Goal: Information Seeking & Learning: Learn about a topic

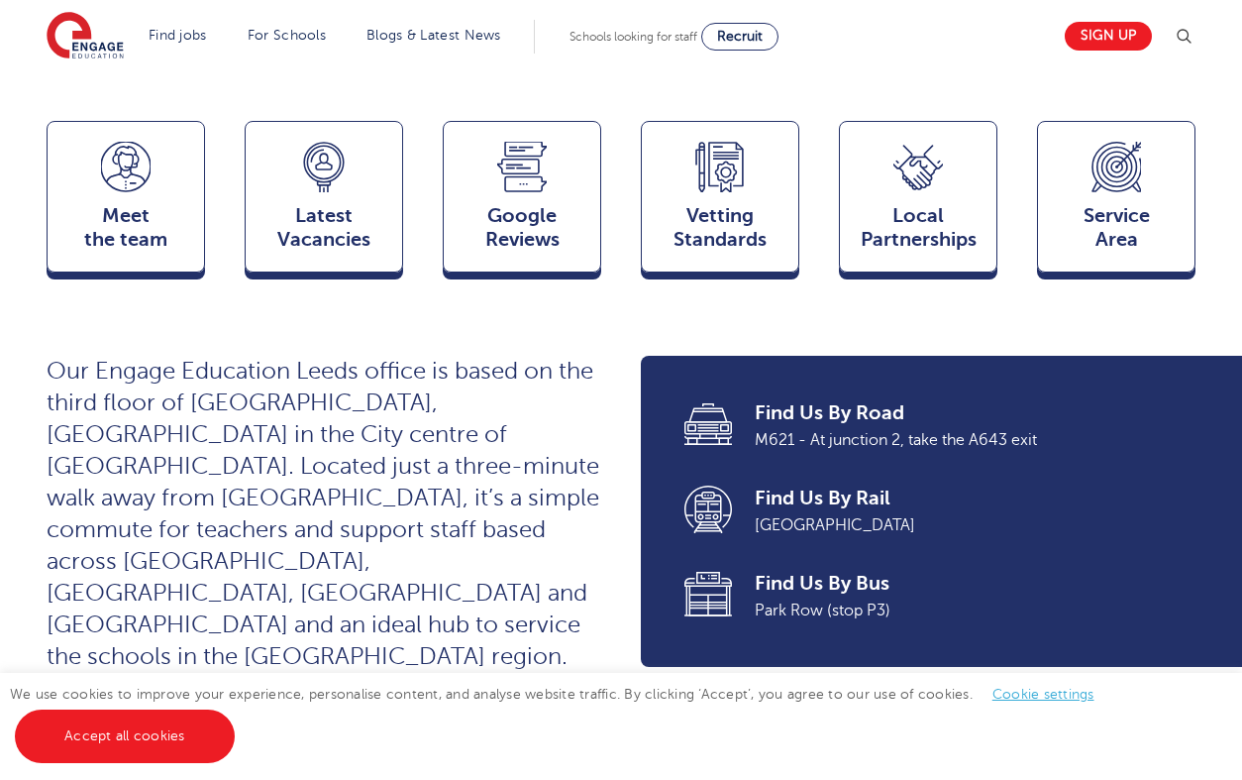
scroll to position [520, 0]
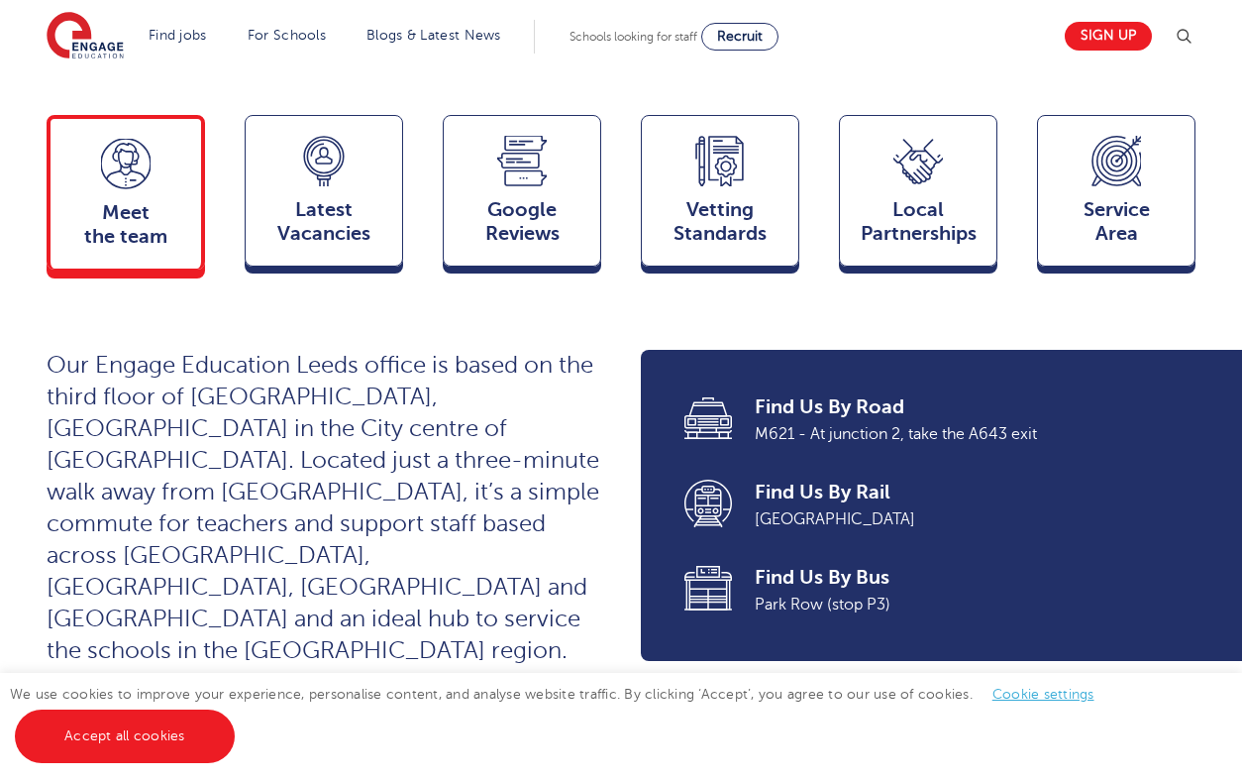
click at [69, 221] on span "Meet the team" at bounding box center [125, 225] width 131 height 48
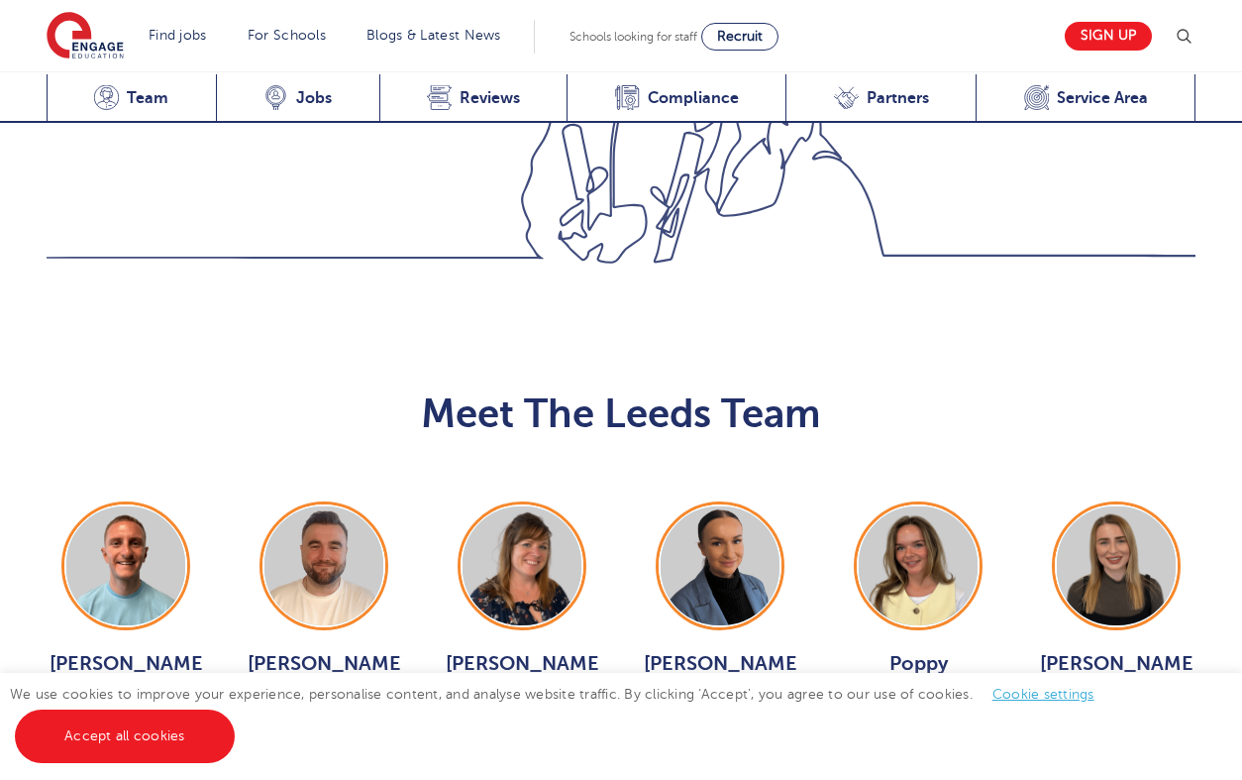
scroll to position [2194, 0]
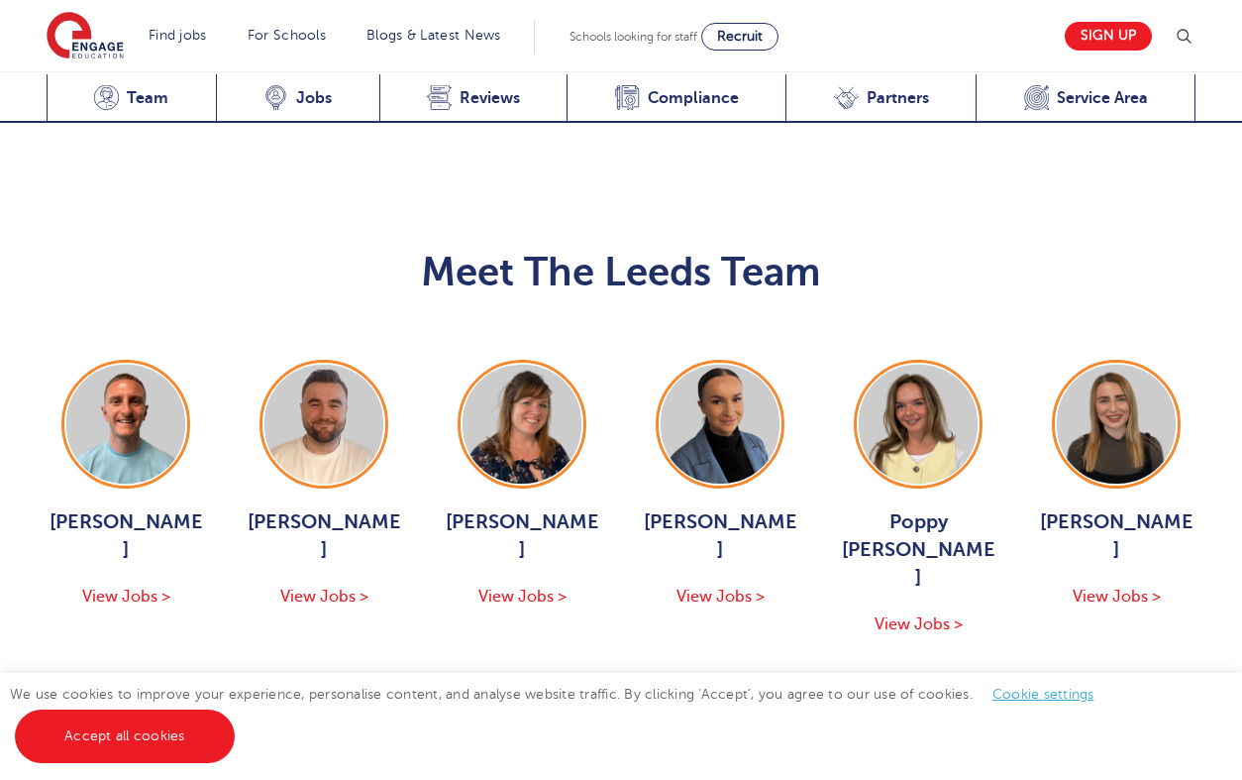
click at [637, 483] on div "George Dignam View Jobs > Chris Rushton View Jobs > Joanne Wright View Jobs > H…" at bounding box center [621, 537] width 1189 height 355
click at [658, 677] on button "Show More Of The Team" at bounding box center [621, 696] width 260 height 38
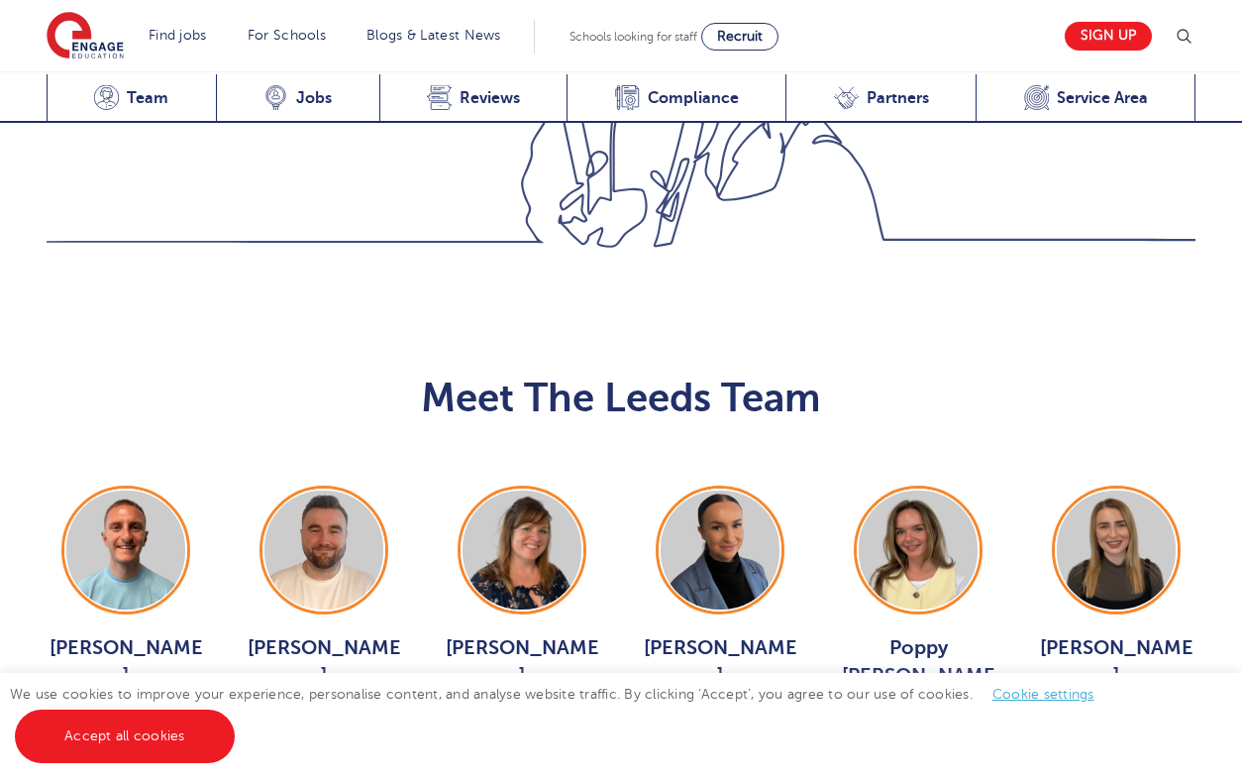
scroll to position [2036, 0]
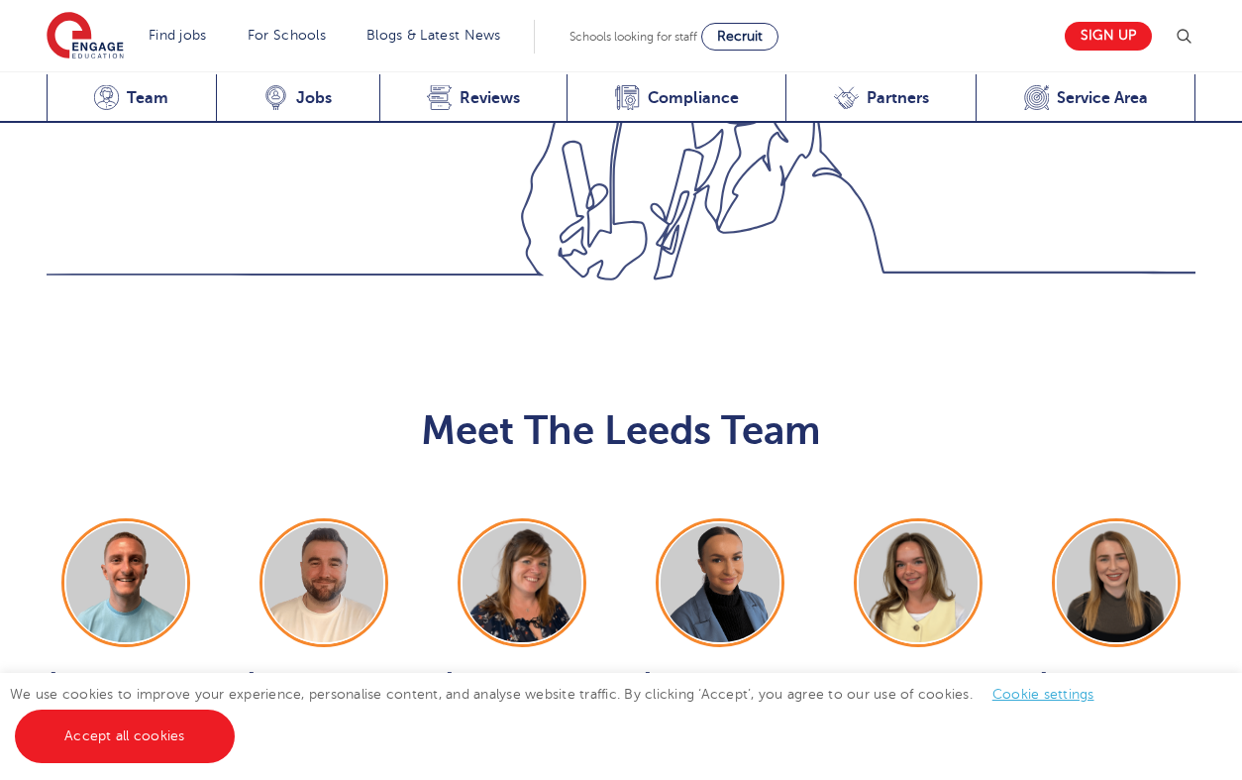
click at [725, 667] on span "Holly Johnson" at bounding box center [720, 694] width 158 height 55
click at [929, 523] on img at bounding box center [918, 582] width 119 height 119
click at [331, 523] on img at bounding box center [323, 582] width 119 height 119
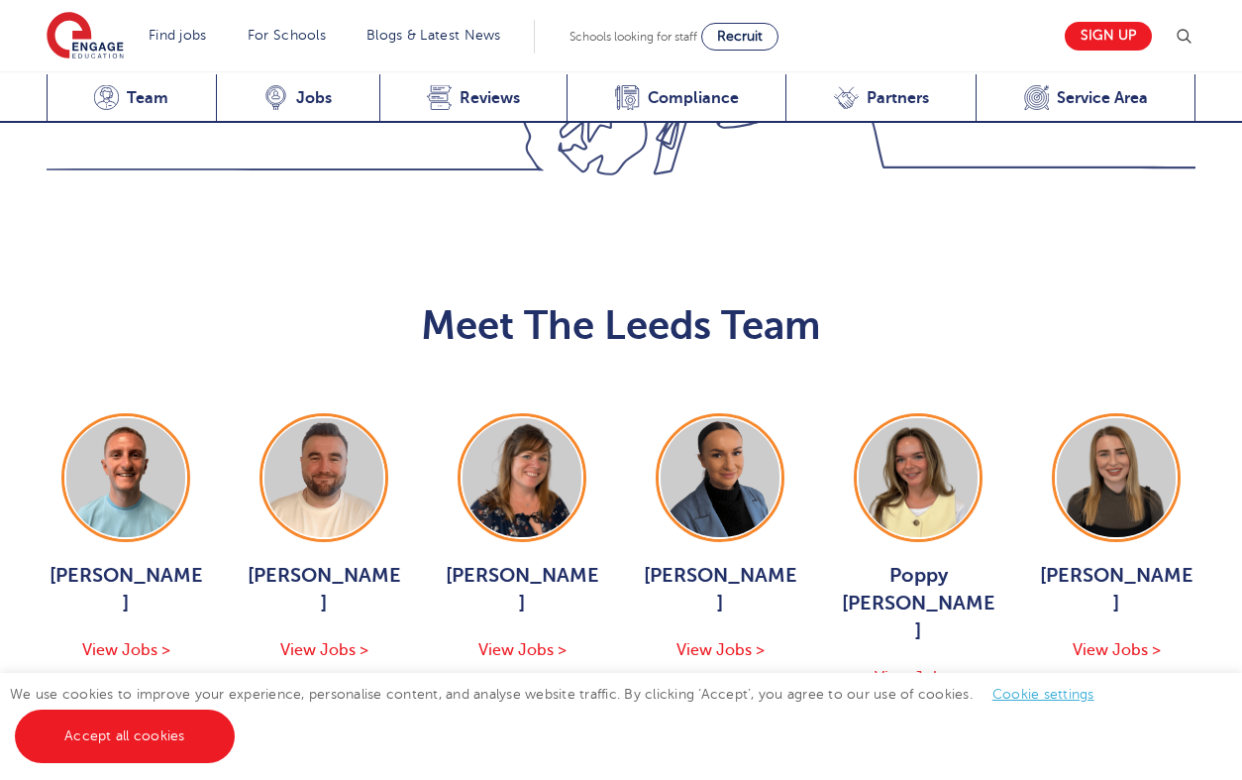
scroll to position [2142, 0]
click at [118, 417] on img at bounding box center [125, 476] width 119 height 119
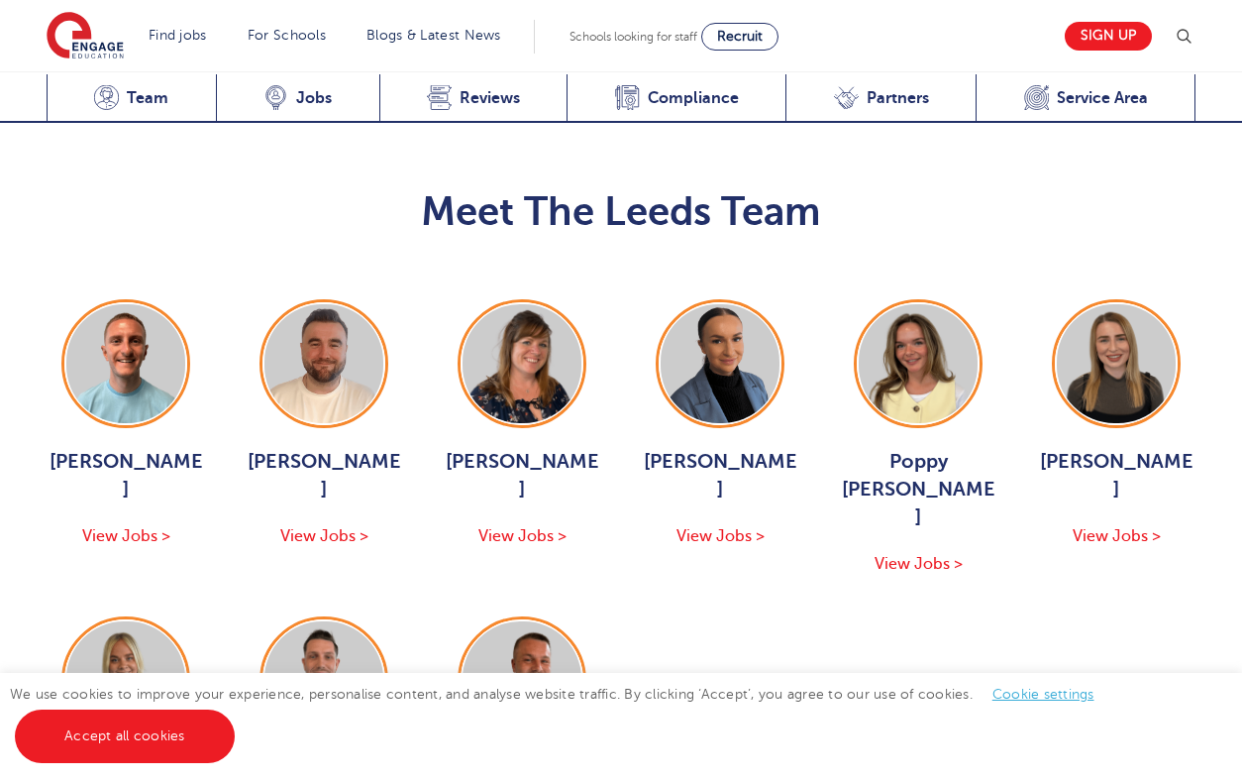
scroll to position [2269, 0]
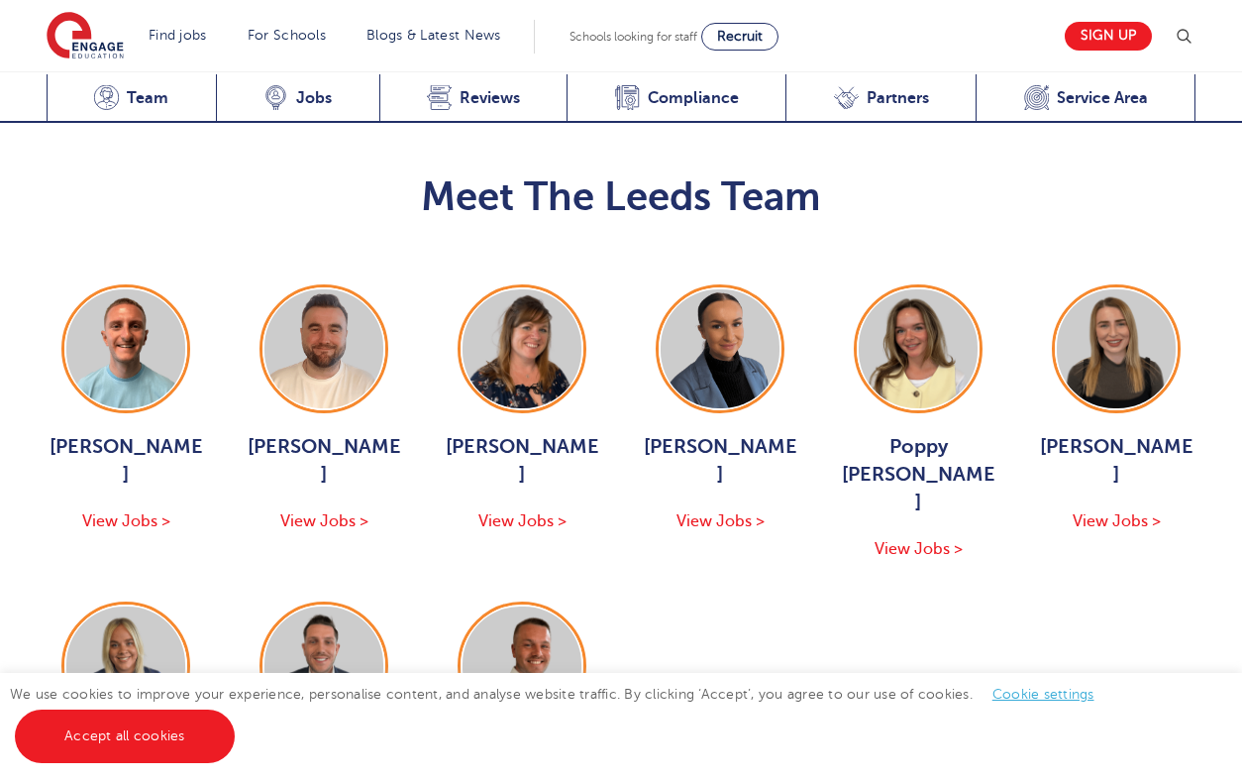
click at [331, 606] on img at bounding box center [323, 665] width 119 height 119
click at [522, 606] on img at bounding box center [522, 665] width 119 height 119
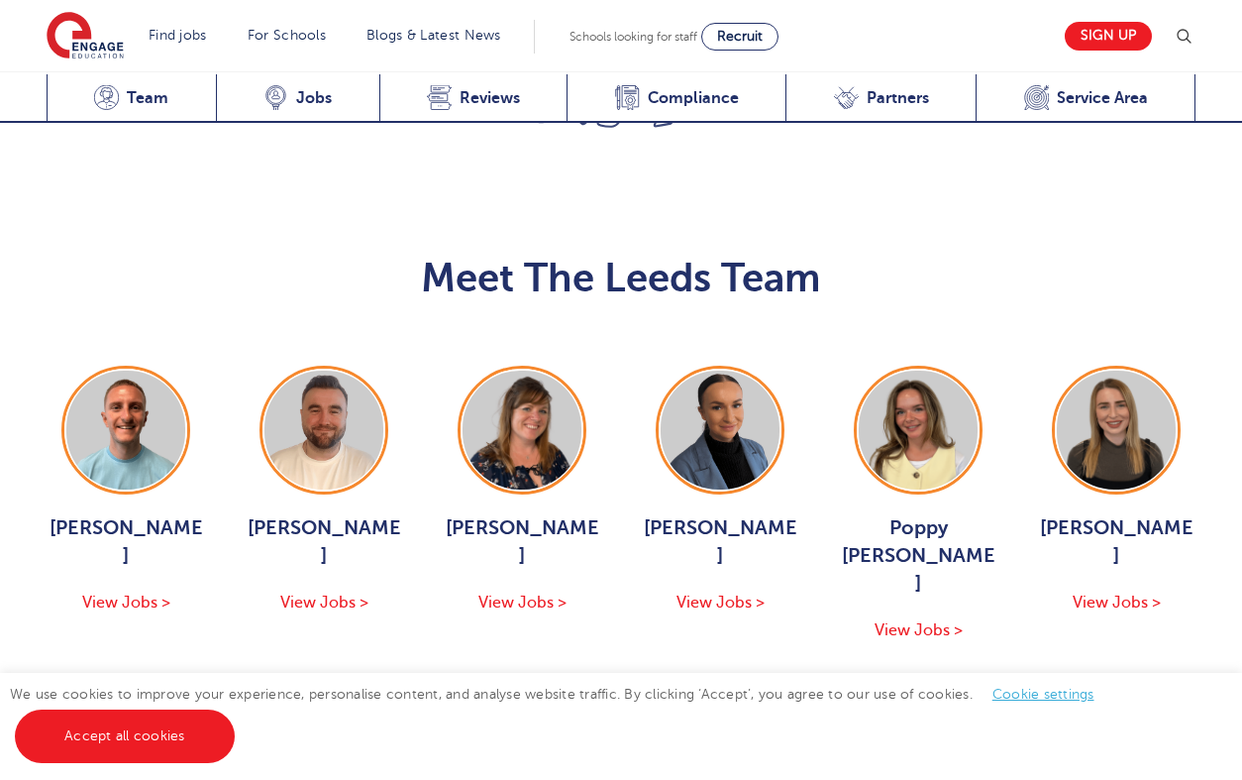
scroll to position [2115, 0]
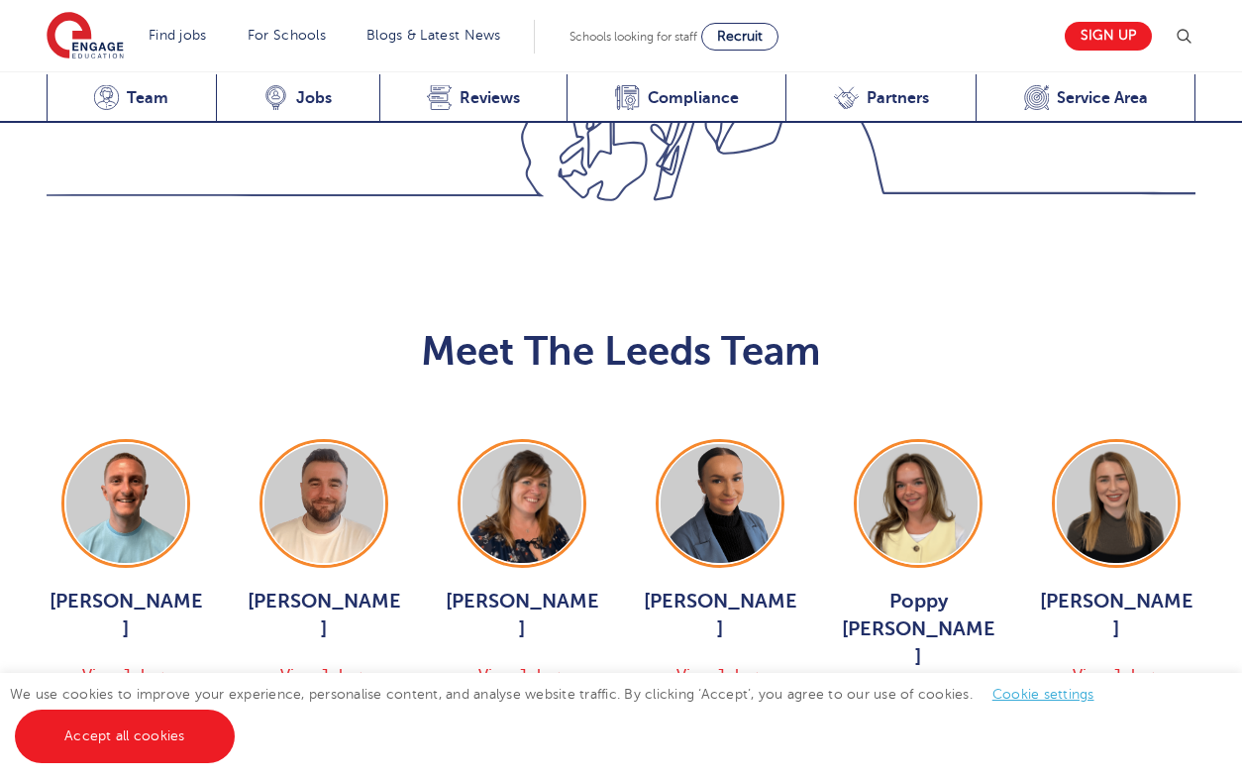
click at [1106, 444] on img at bounding box center [1116, 503] width 119 height 119
click at [736, 444] on img at bounding box center [720, 503] width 119 height 119
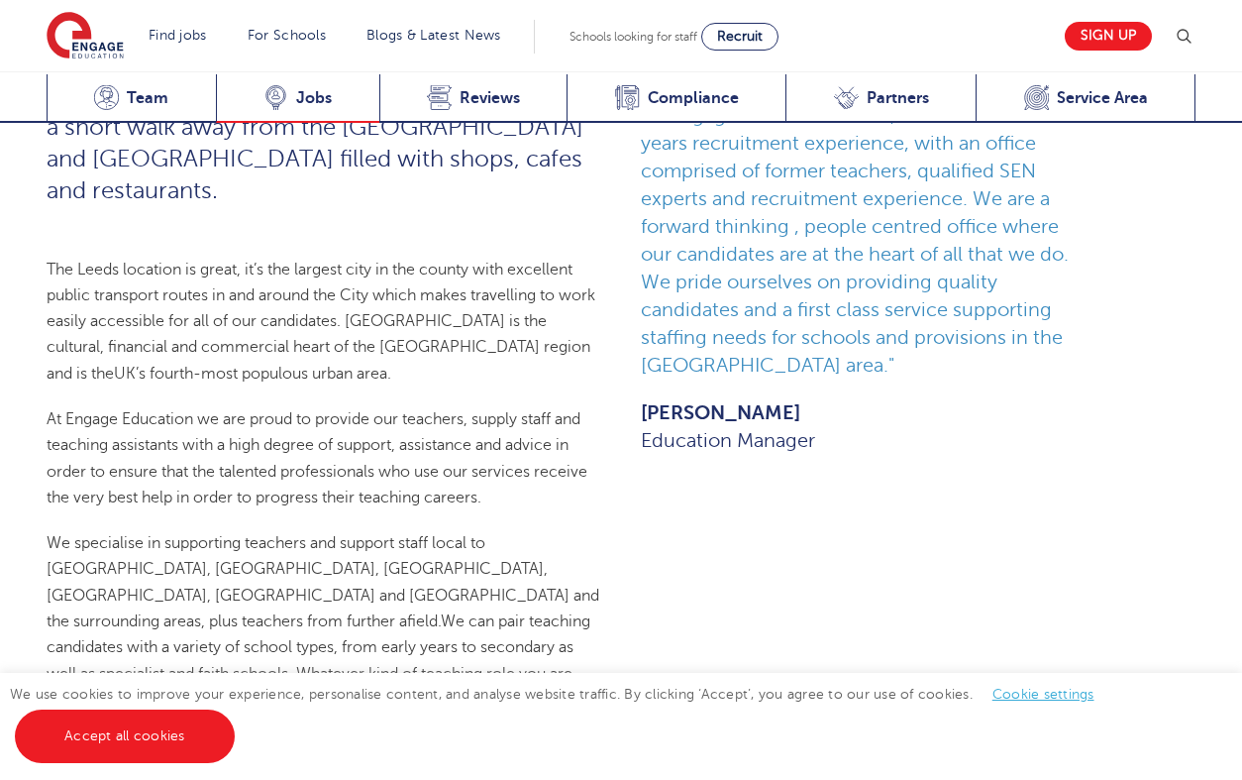
click at [296, 93] on span "Jobs" at bounding box center [314, 98] width 36 height 20
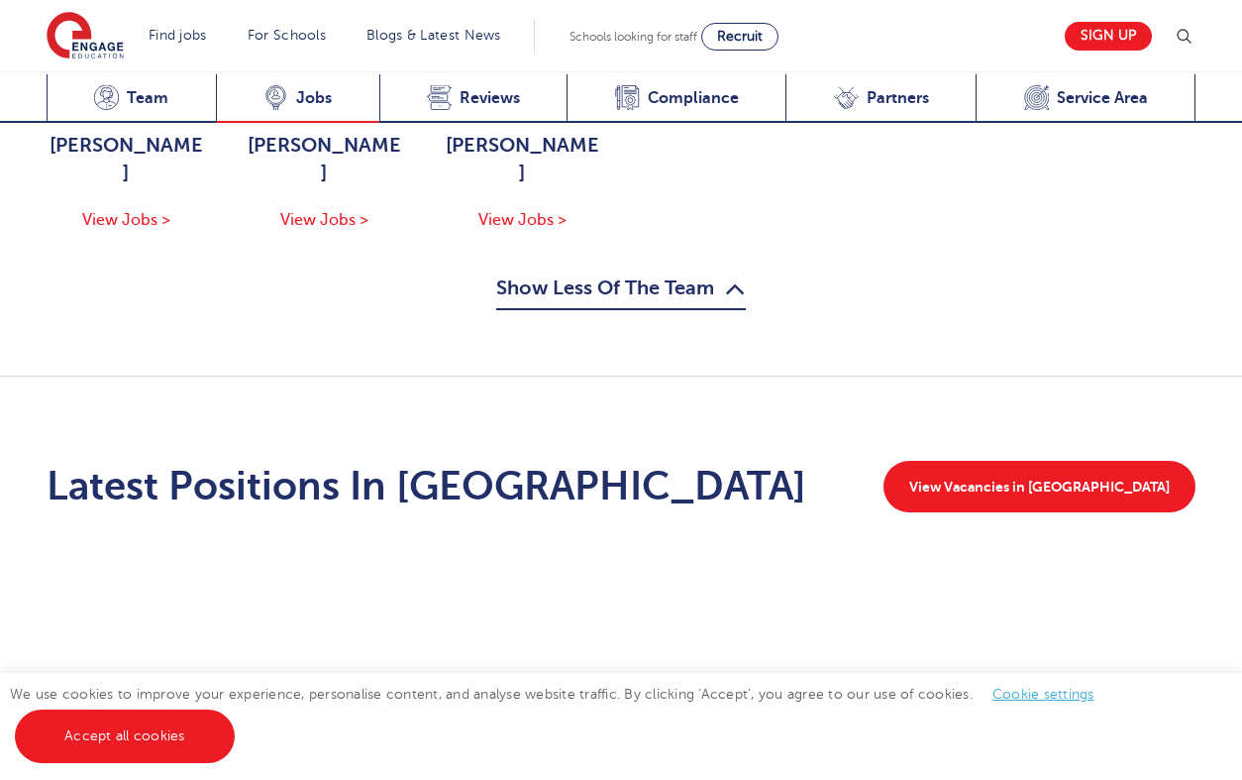
scroll to position [3077, 0]
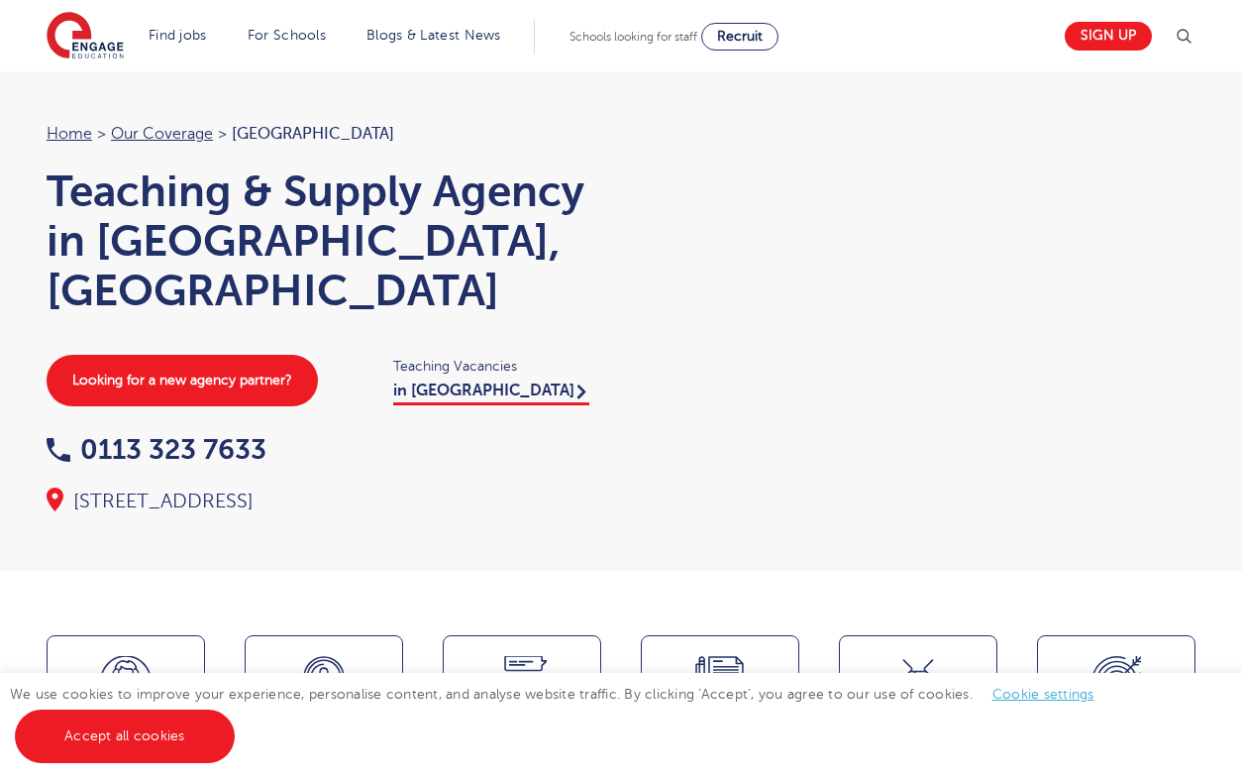
click at [439, 396] on link "in Leeds" at bounding box center [491, 393] width 196 height 24
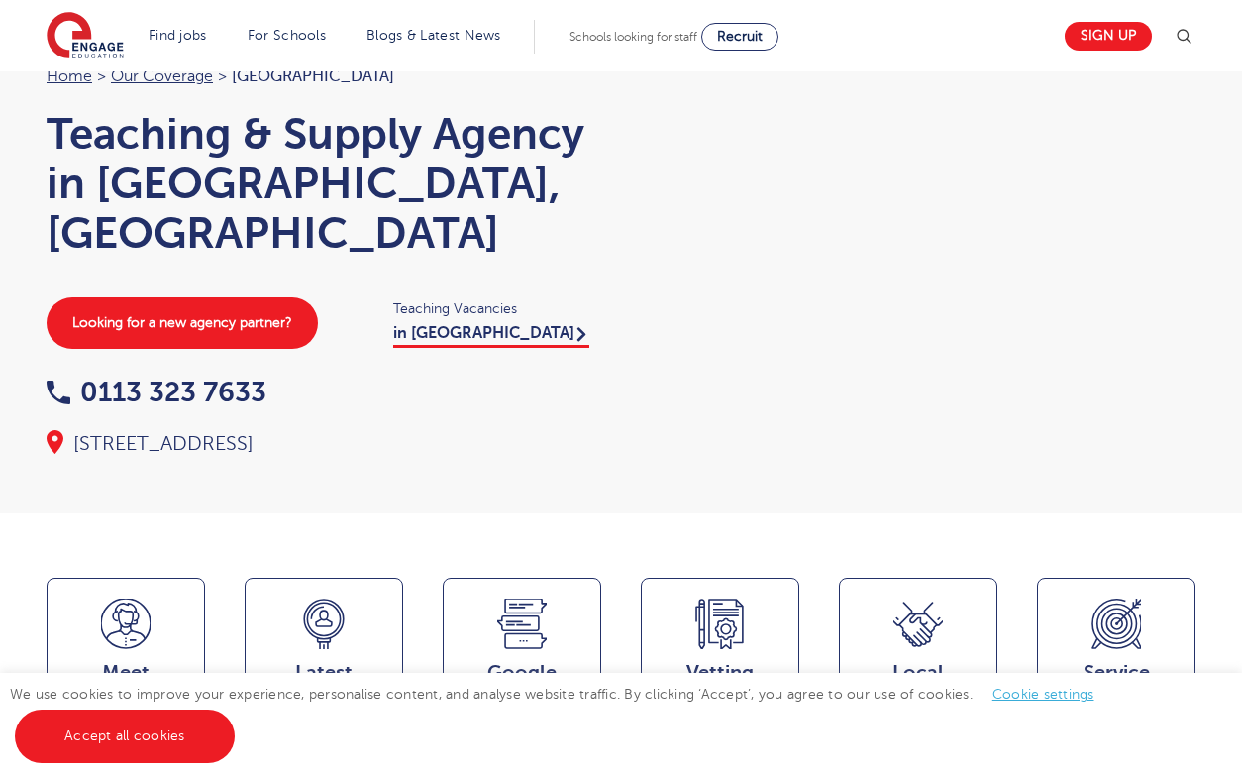
scroll to position [58, 0]
click at [440, 332] on link "in Leeds" at bounding box center [491, 335] width 196 height 24
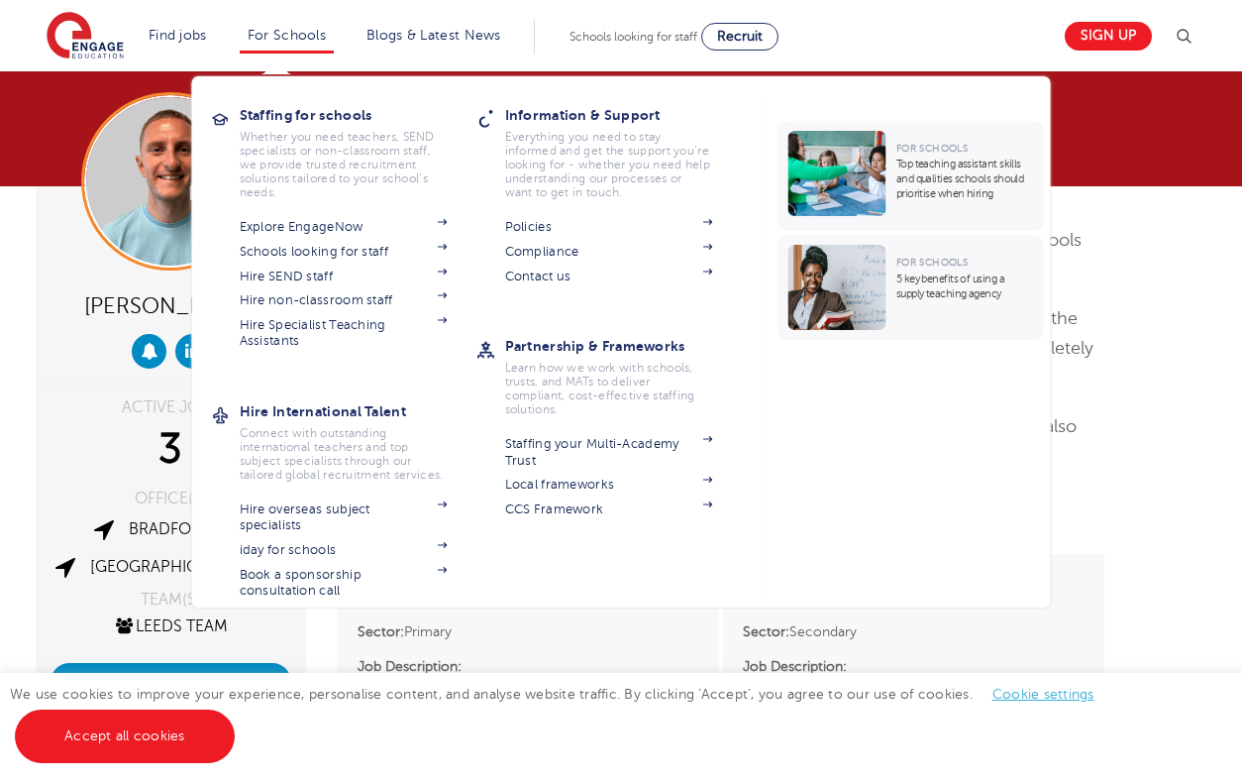
scroll to position [30, 0]
